Goal: Task Accomplishment & Management: Use online tool/utility

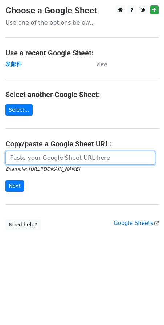
click at [28, 154] on input "url" at bounding box center [79, 158] width 149 height 14
click at [45, 160] on input "url" at bounding box center [79, 158] width 149 height 14
paste input "https://docs.google.com/spreadsheets/d/1kxIBhW6x_5pOhUYbZaRgmyJgPTR3WZG5JEu8EFD…"
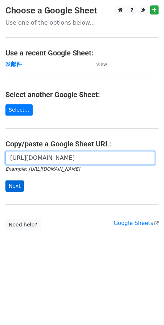
type input "https://docs.google.com/spreadsheets/d/1kxIBhW6x_5pOhUYbZaRgmyJgPTR3WZG5JEu8EFD…"
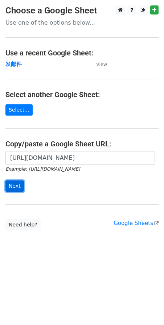
scroll to position [0, 0]
click at [13, 186] on input "Next" at bounding box center [14, 185] width 18 height 11
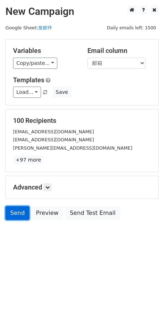
click at [20, 213] on link "Send" at bounding box center [17, 213] width 24 height 14
